Goal: Task Accomplishment & Management: Use online tool/utility

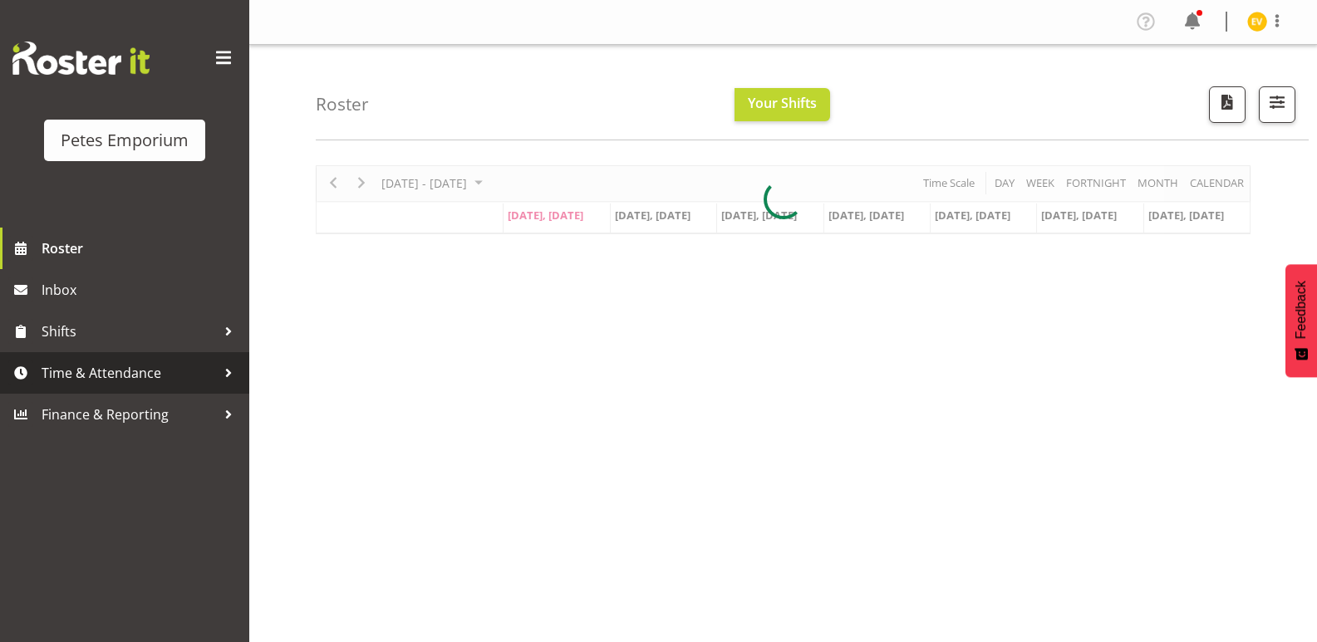
click at [237, 366] on div at bounding box center [228, 373] width 25 height 25
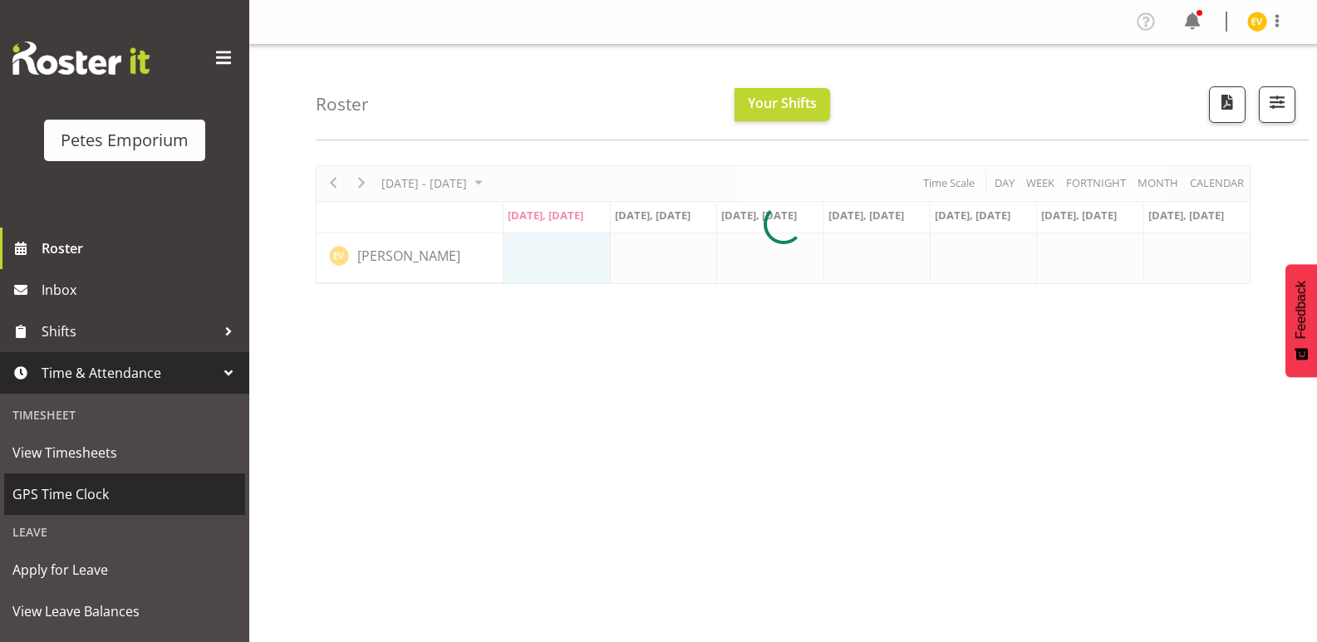
click at [96, 492] on span "GPS Time Clock" at bounding box center [124, 494] width 224 height 25
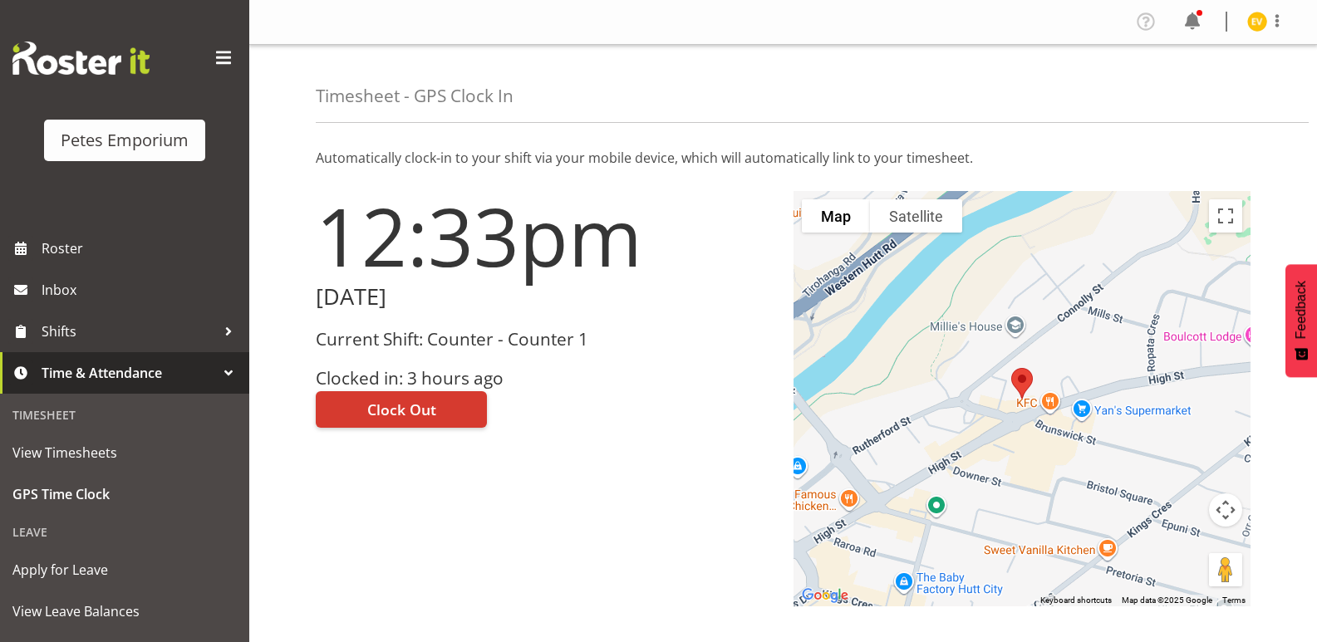
click at [621, 395] on div "Clock Out" at bounding box center [545, 408] width 458 height 40
click at [407, 408] on span "Clock Out" at bounding box center [401, 410] width 69 height 22
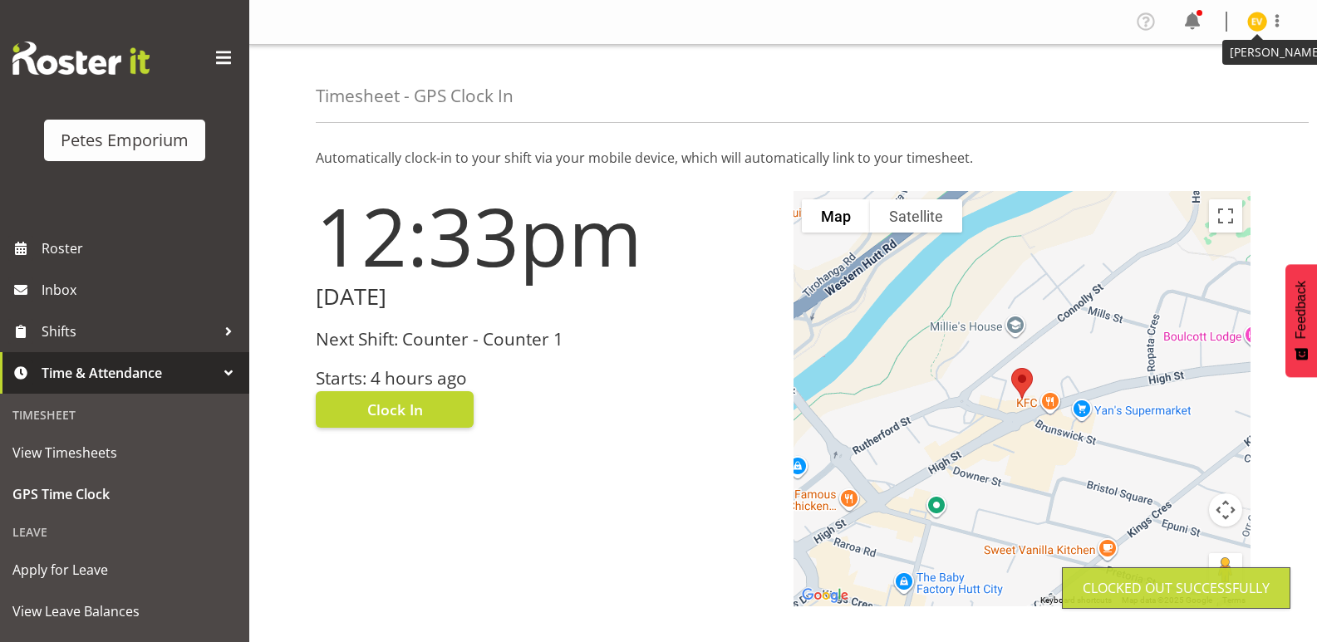
click at [1254, 29] on img at bounding box center [1257, 22] width 20 height 20
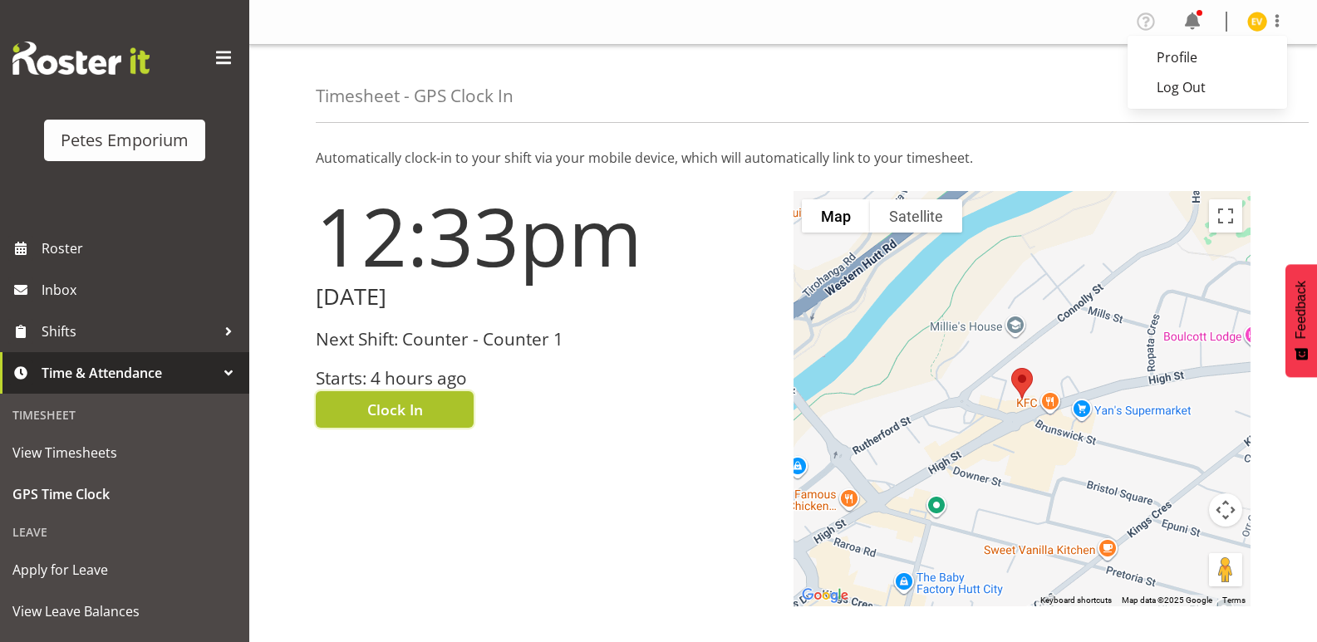
click at [392, 420] on span "Clock In" at bounding box center [395, 410] width 56 height 22
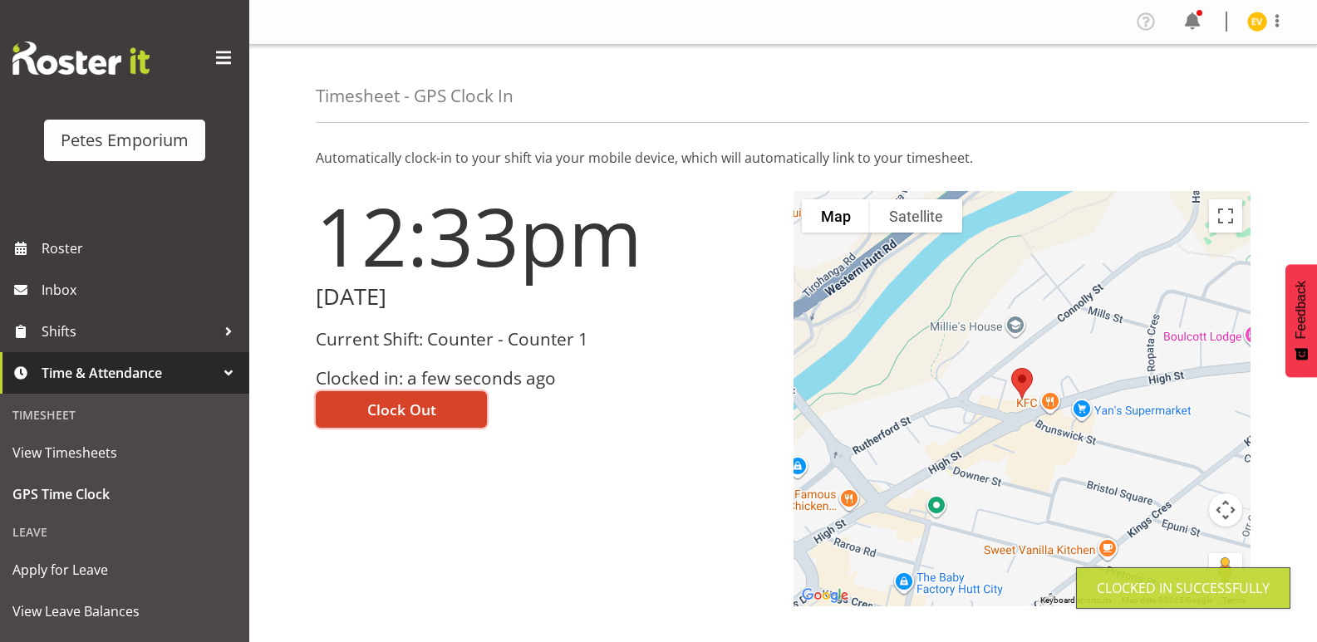
click at [390, 405] on span "Clock Out" at bounding box center [401, 410] width 69 height 22
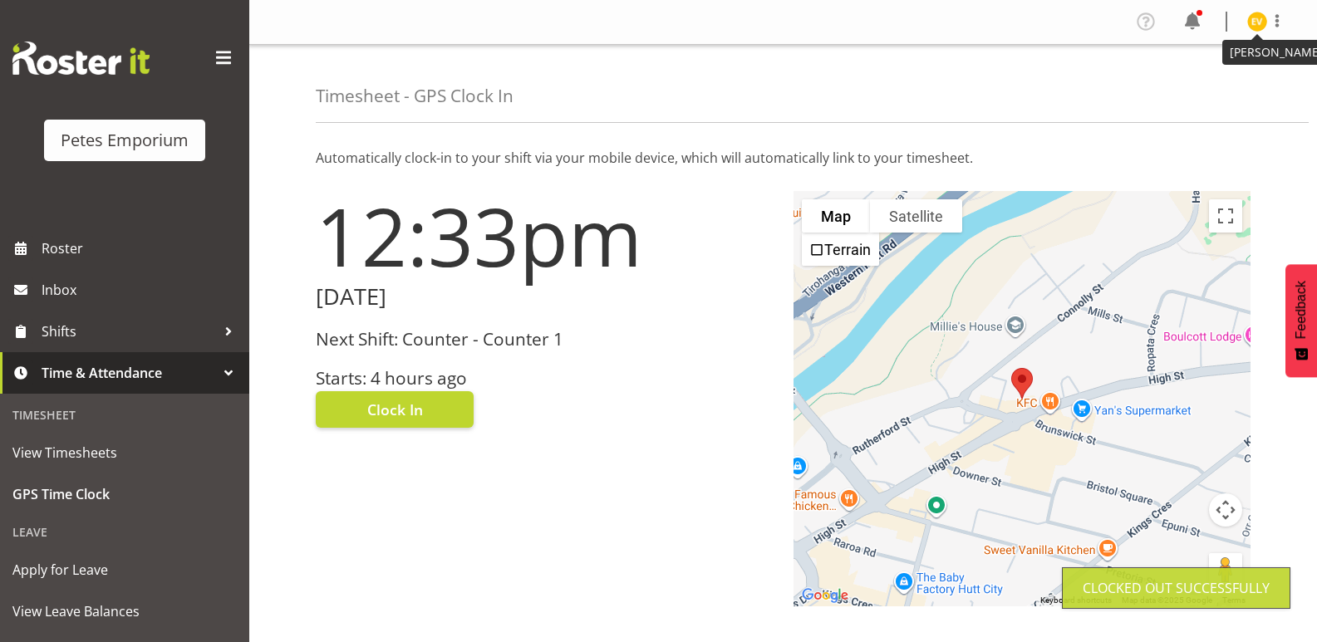
click at [1257, 27] on img at bounding box center [1257, 22] width 20 height 20
click at [1207, 94] on link "Log Out" at bounding box center [1206, 87] width 159 height 30
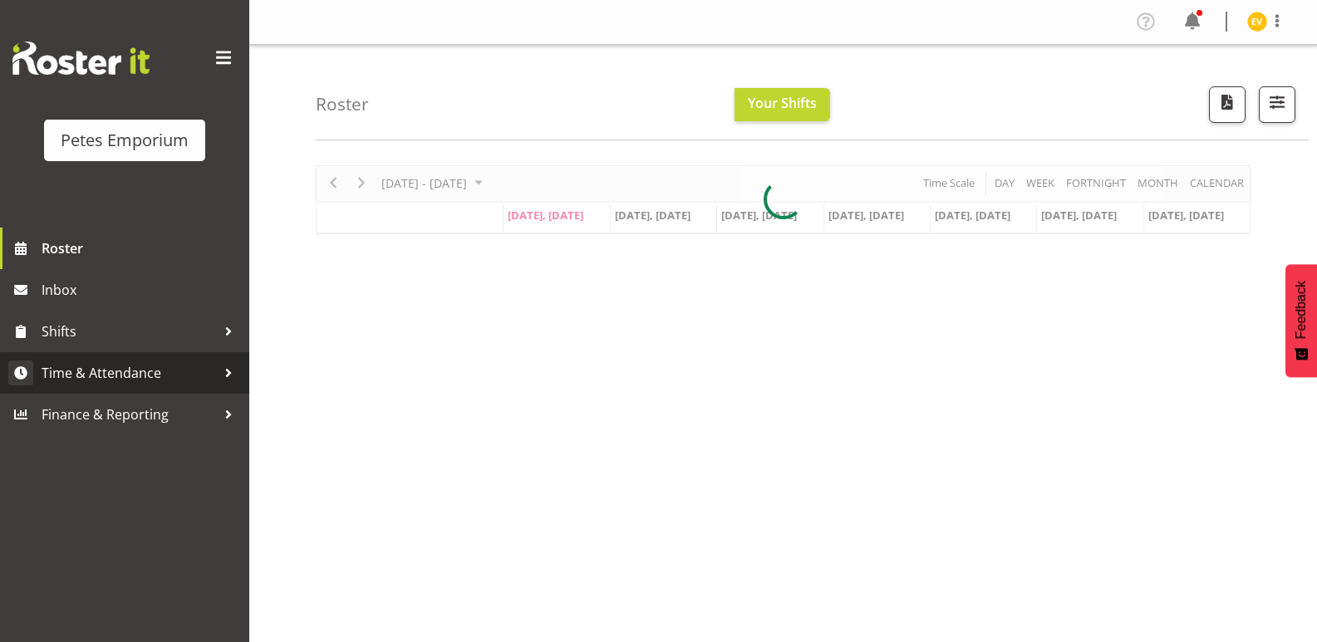
click at [179, 375] on span "Time & Attendance" at bounding box center [129, 373] width 174 height 25
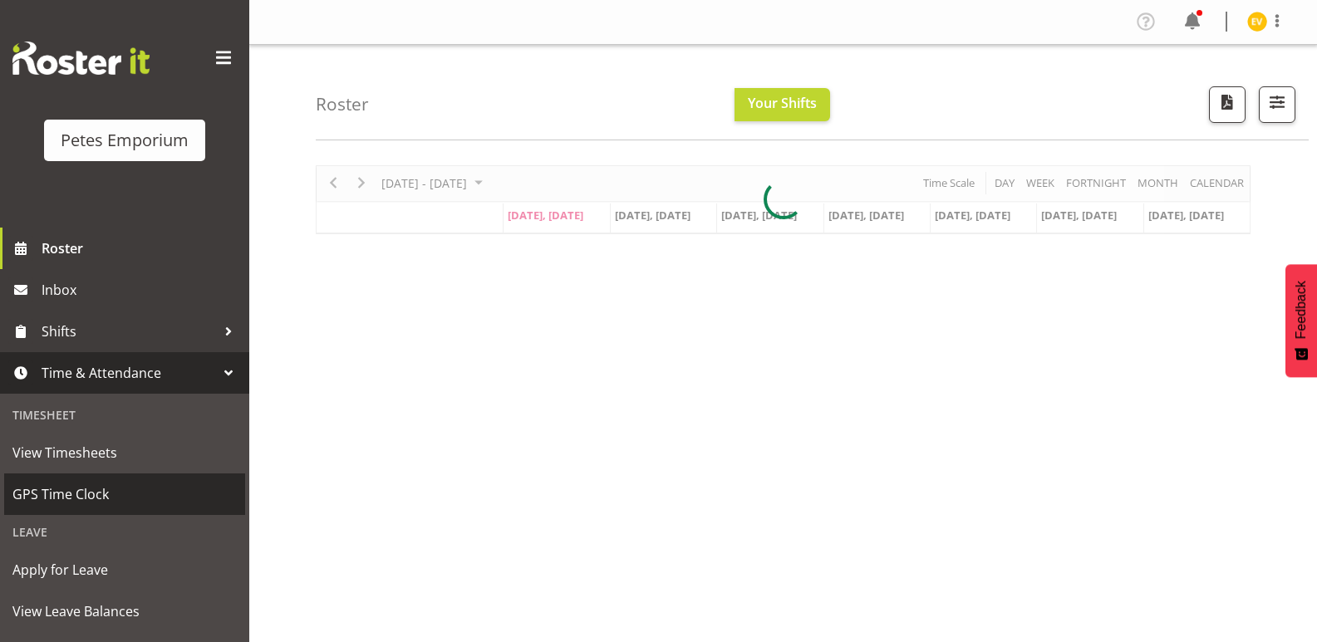
click at [126, 508] on link "GPS Time Clock" at bounding box center [124, 495] width 241 height 42
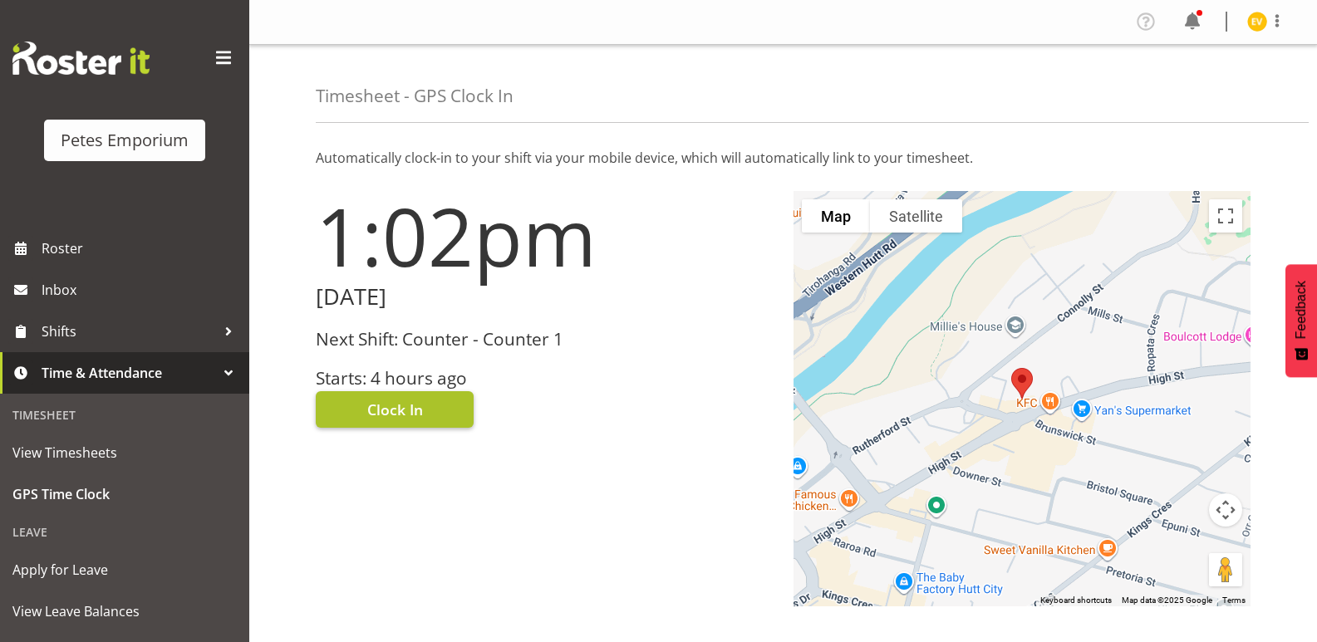
click at [402, 416] on span "Clock In" at bounding box center [395, 410] width 56 height 22
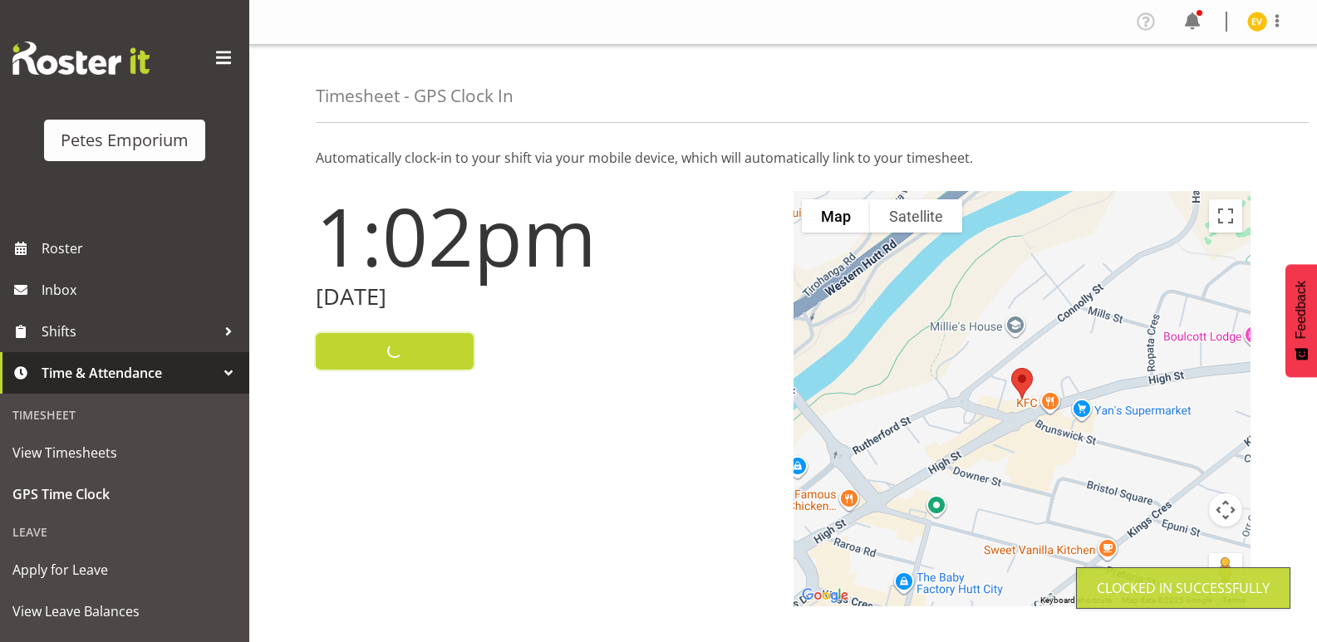
click at [1250, 17] on img at bounding box center [1257, 22] width 20 height 20
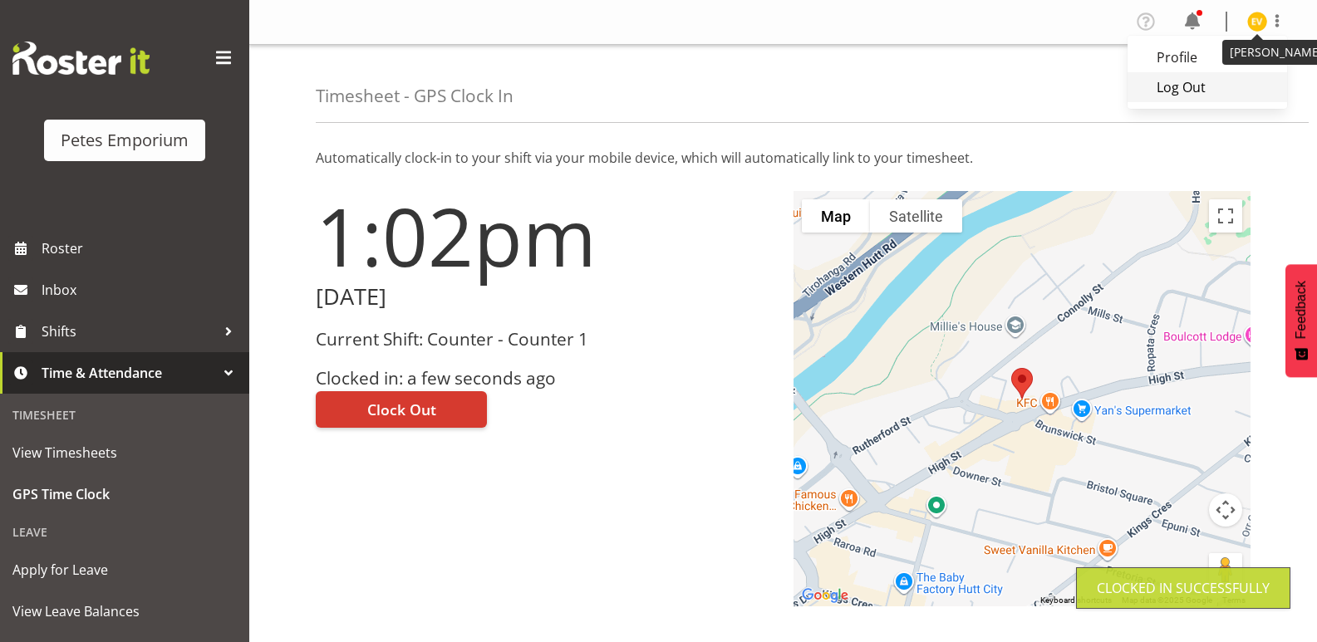
click at [1195, 85] on link "Log Out" at bounding box center [1206, 87] width 159 height 30
